Goal: Task Accomplishment & Management: Complete application form

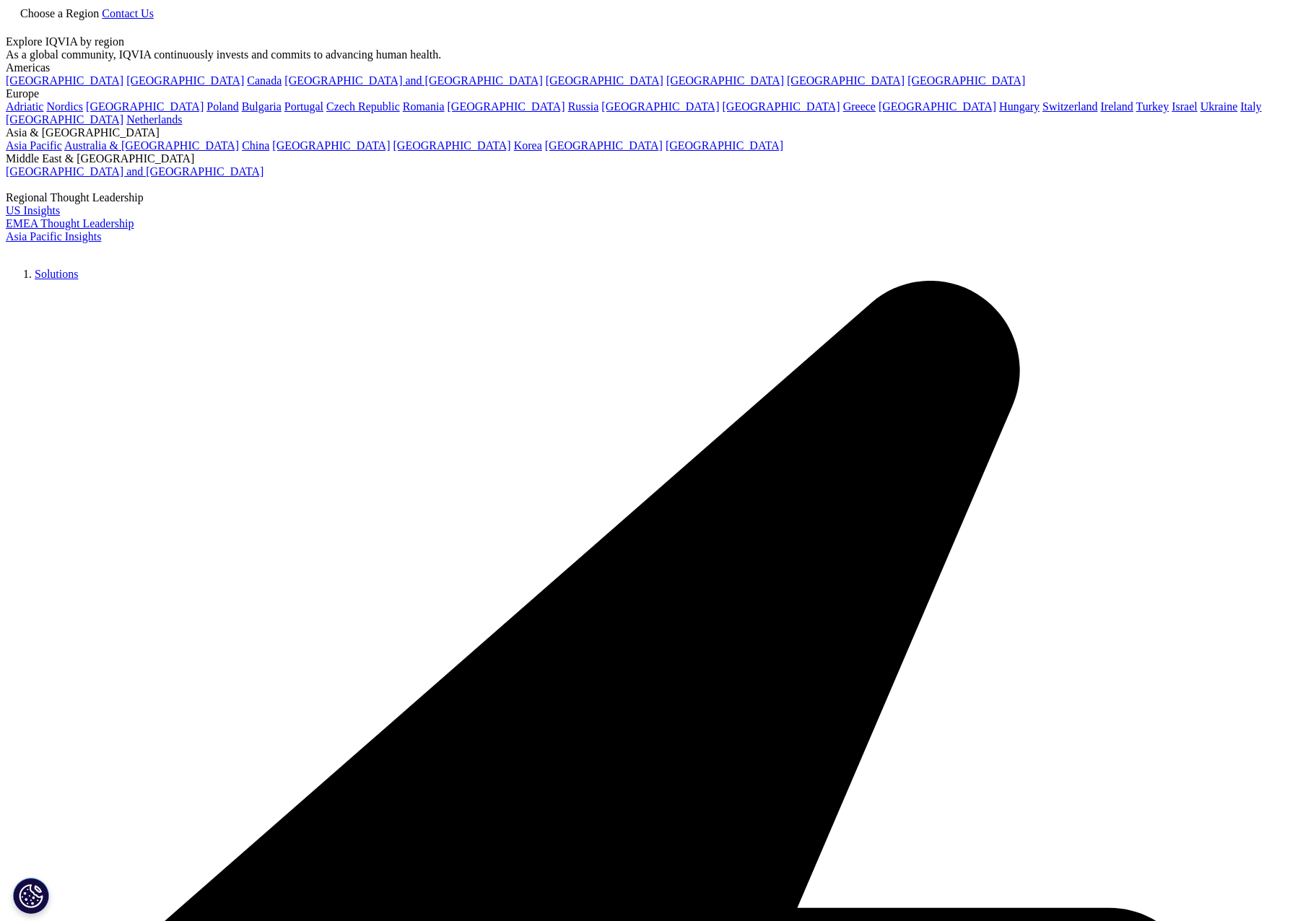
select select "Other"
select select "Contract Sales and Medical Solutions"
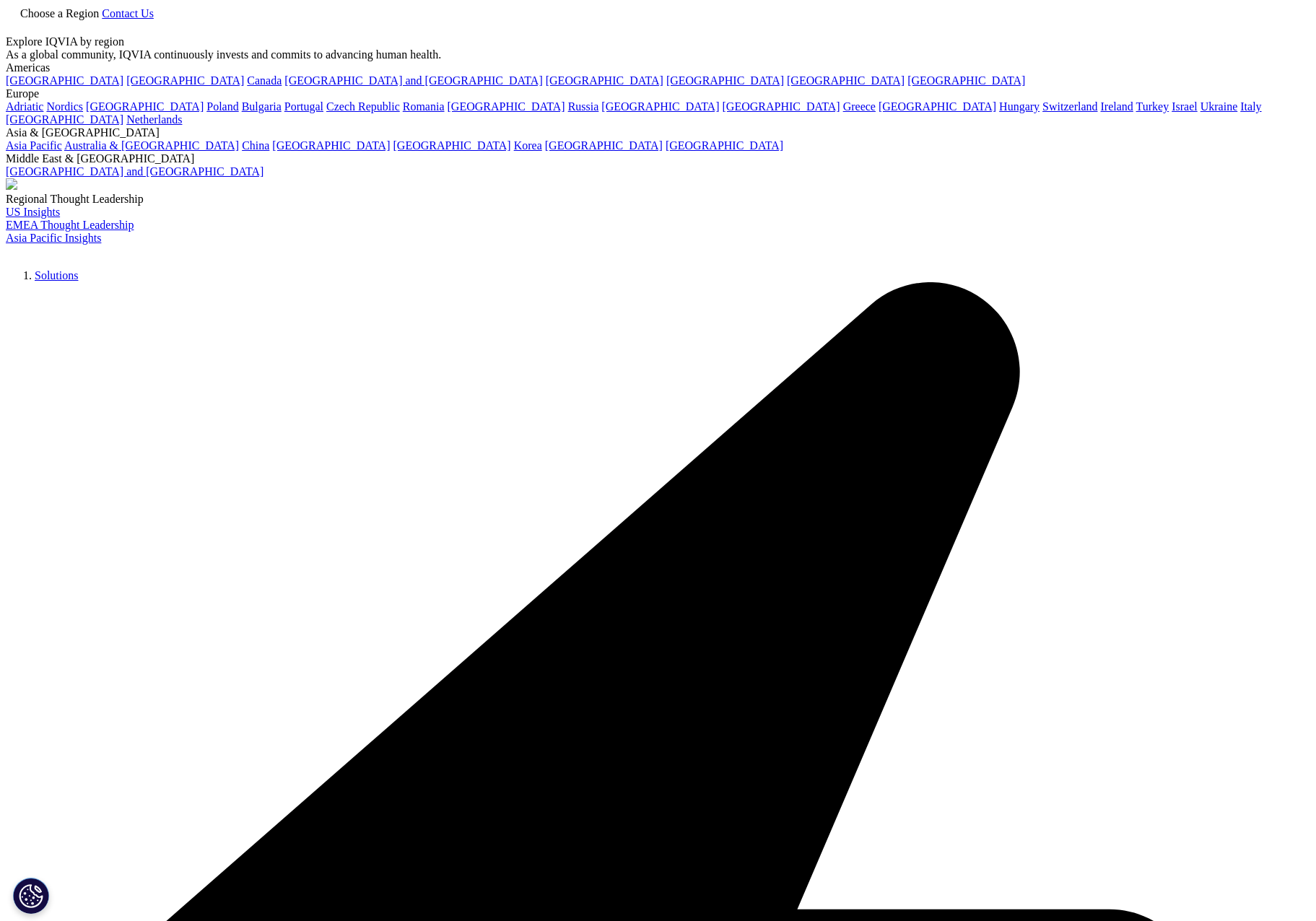
select select "[GEOGRAPHIC_DATA]"
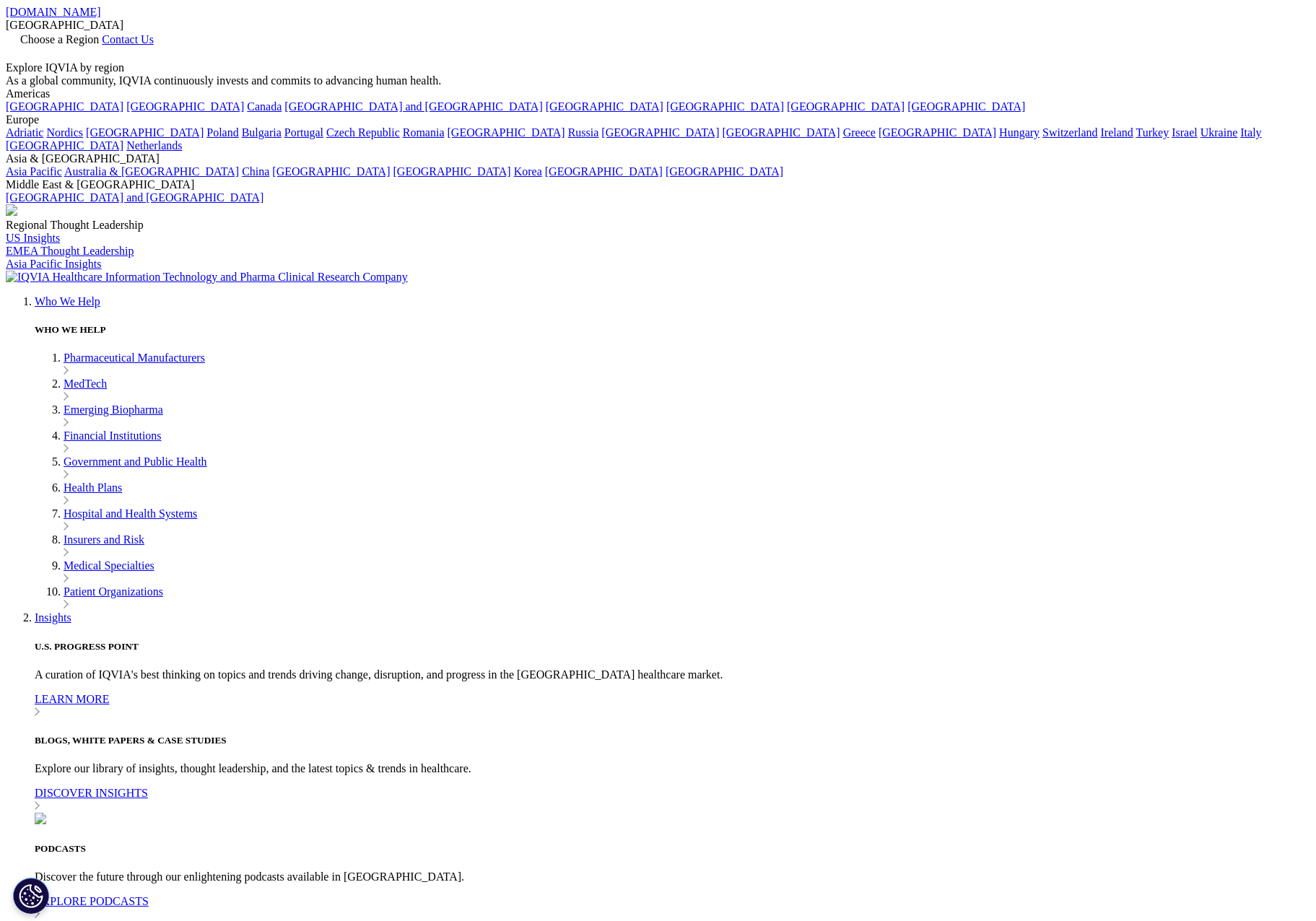
click at [153, 33] on span "Contact Us" at bounding box center [128, 40] width 52 height 13
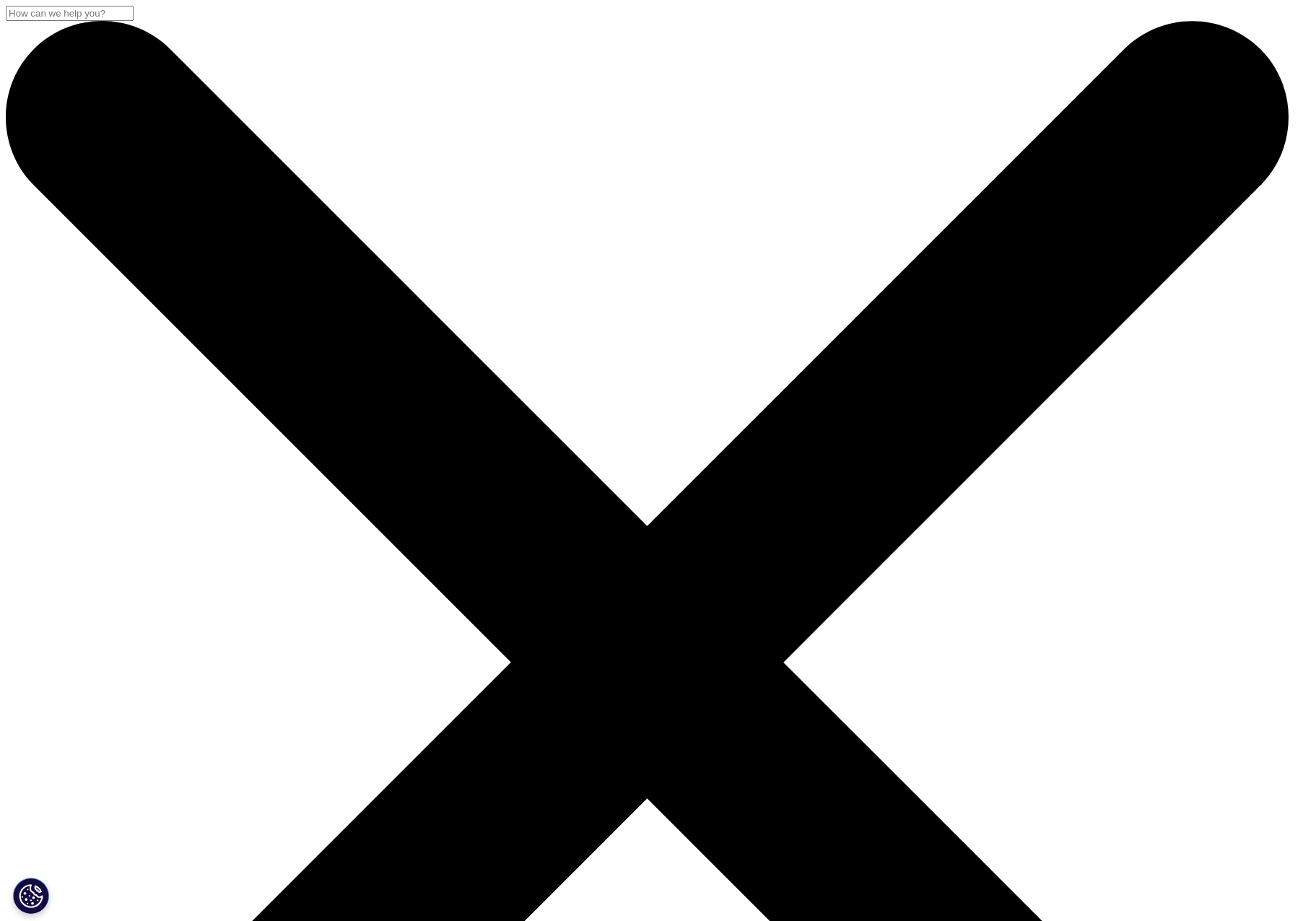
select select "Other"
type input "[PERSON_NAME]"
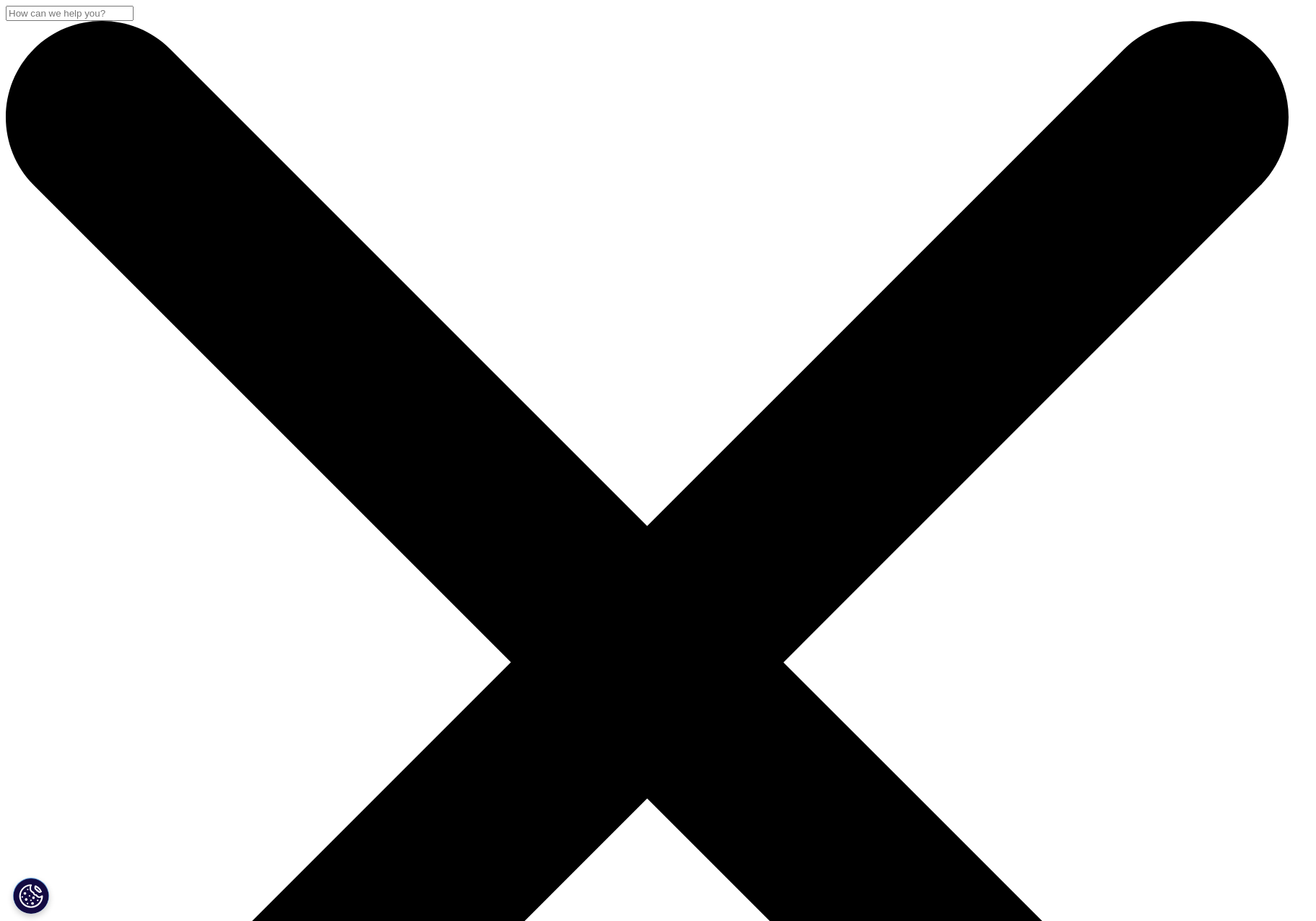
type input "Senior Director"
type input "Revolution Medicines"
type input "[EMAIL_ADDRESS][DOMAIN_NAME]"
type input "8583821360"
select select "[GEOGRAPHIC_DATA]"
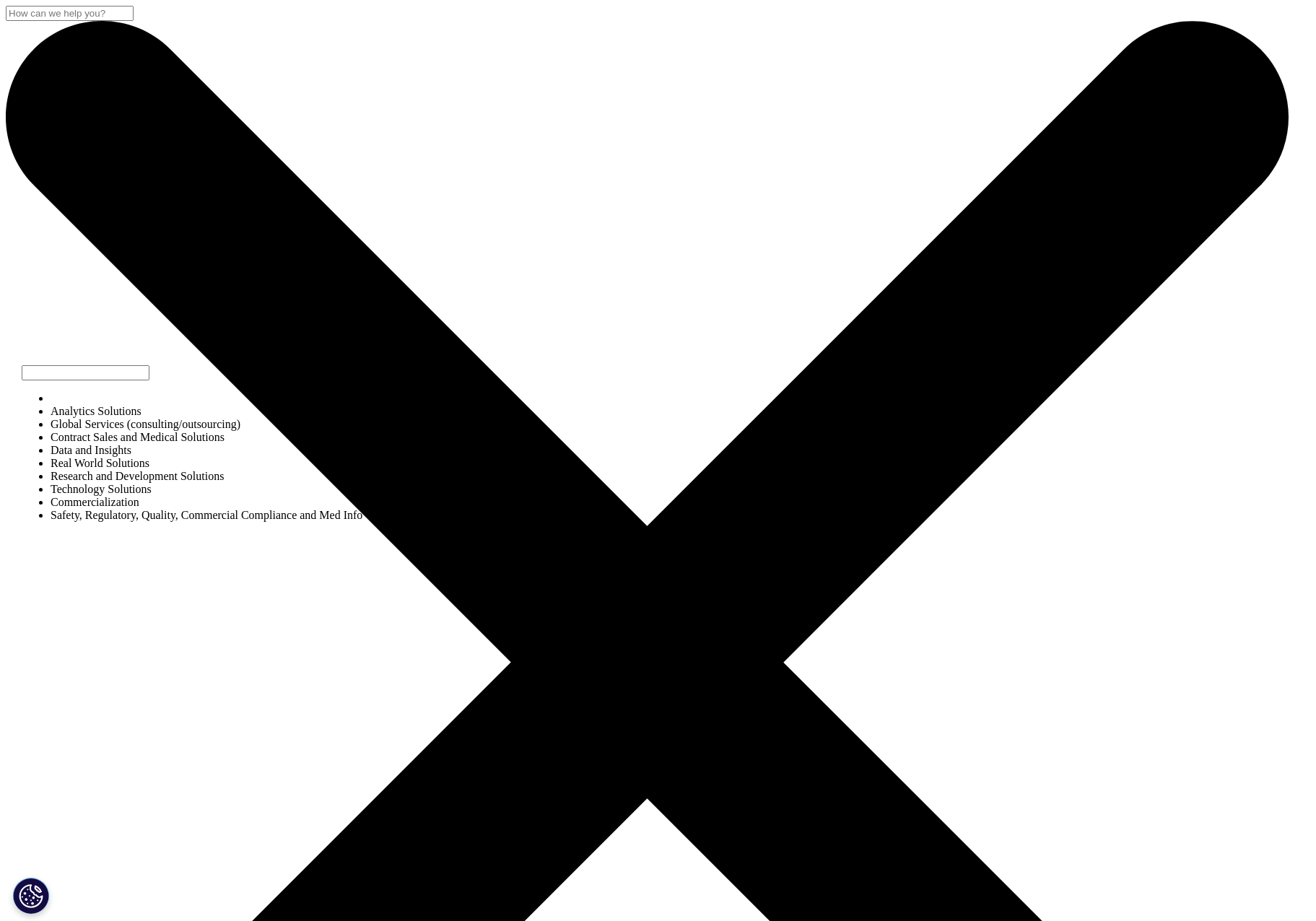
select select "Contract Sales and Medical Solutions"
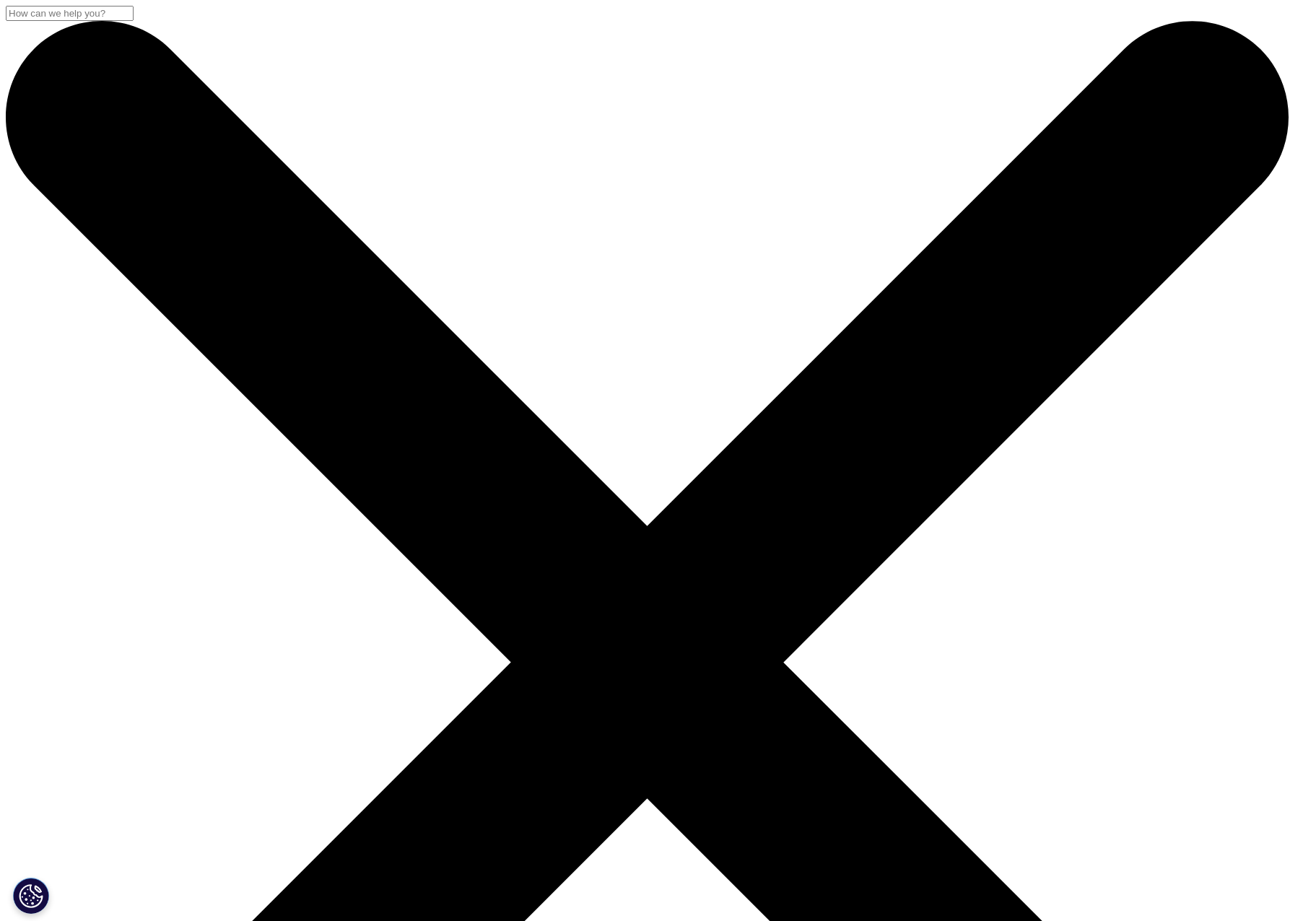
scroll to position [144, 0]
type textarea "Hi, I would like to receive information about your services for ex-US contract …"
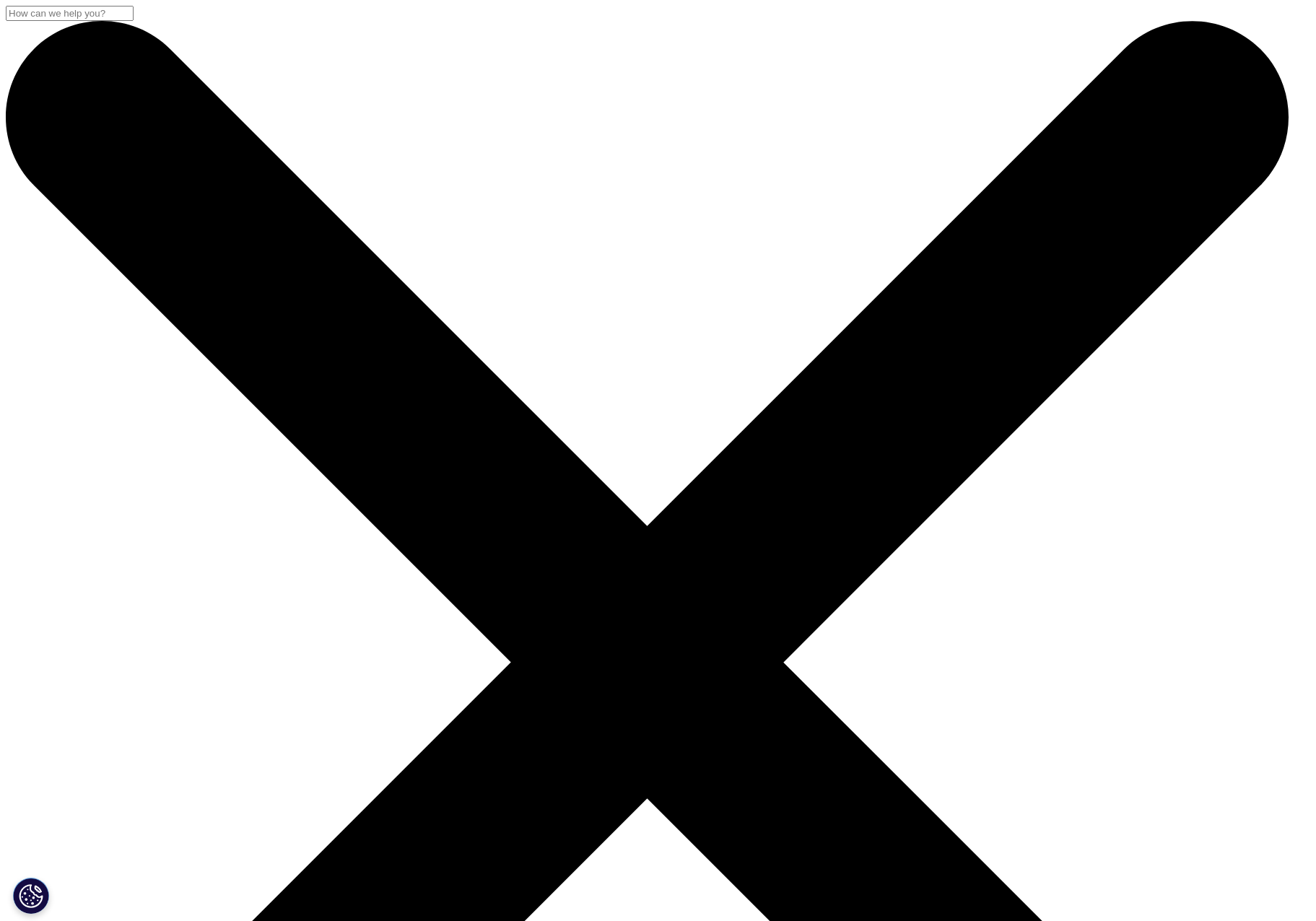
scroll to position [0, 0]
